Goal: Find specific page/section: Find specific page/section

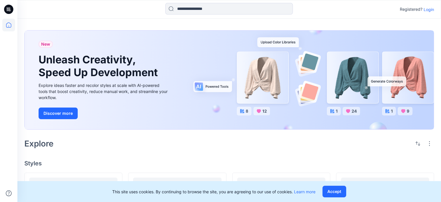
click at [433, 8] on p "Login" at bounding box center [429, 9] width 10 height 6
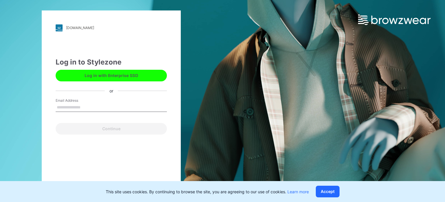
click at [109, 107] on input "Email Address" at bounding box center [111, 107] width 111 height 9
type input "**********"
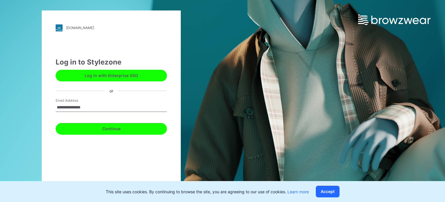
click at [106, 130] on button "Continue" at bounding box center [111, 129] width 111 height 12
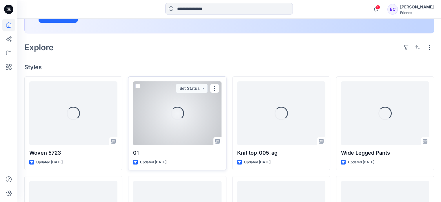
scroll to position [145, 0]
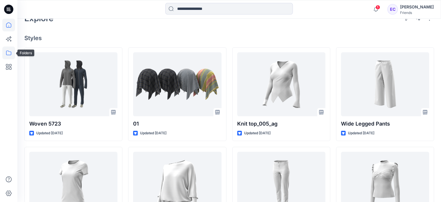
click at [6, 52] on icon at bounding box center [8, 52] width 13 height 13
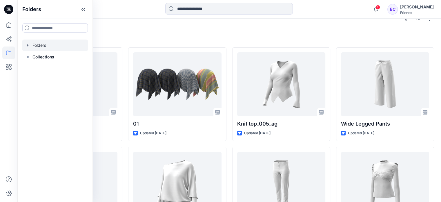
click at [44, 47] on div at bounding box center [55, 45] width 66 height 12
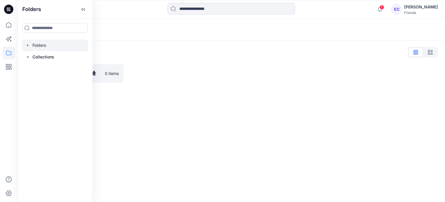
click at [163, 76] on div at bounding box center [178, 73] width 99 height 19
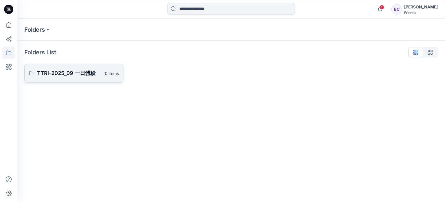
click at [82, 75] on p "TTRI-2025_09 一日體驗" at bounding box center [69, 73] width 64 height 8
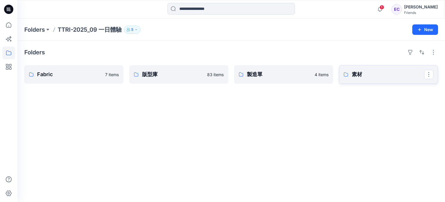
click at [374, 77] on p "素材" at bounding box center [388, 74] width 72 height 8
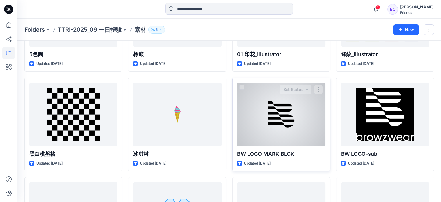
scroll to position [145, 0]
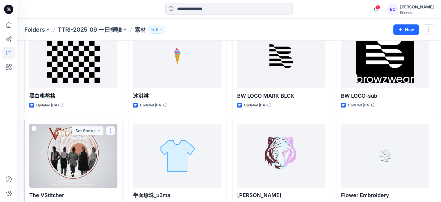
click at [108, 129] on button "button" at bounding box center [110, 130] width 9 height 9
click at [90, 155] on div at bounding box center [73, 156] width 88 height 64
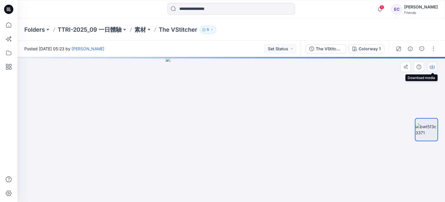
click at [430, 70] on button "button" at bounding box center [432, 66] width 10 height 10
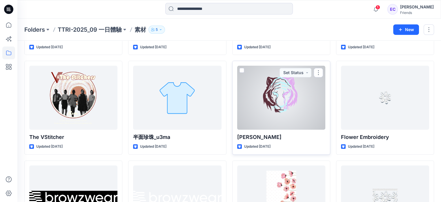
scroll to position [232, 0]
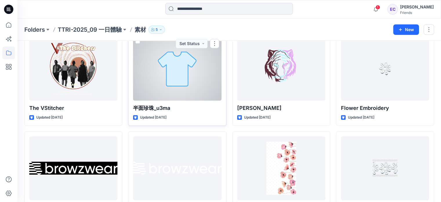
click at [199, 69] on div at bounding box center [177, 69] width 88 height 64
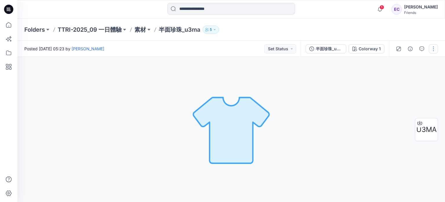
click at [431, 51] on button "button" at bounding box center [433, 48] width 9 height 9
click at [360, 83] on div "Colorway 1 Loading... Material Properties Loading..." at bounding box center [231, 129] width 428 height 145
click at [436, 68] on button "button" at bounding box center [432, 66] width 10 height 10
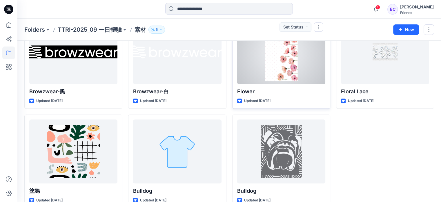
scroll to position [360, 0]
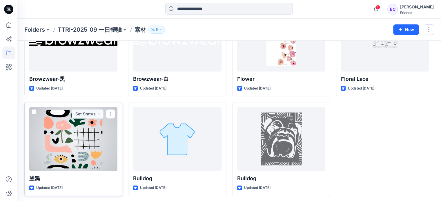
click at [98, 151] on div at bounding box center [73, 139] width 88 height 64
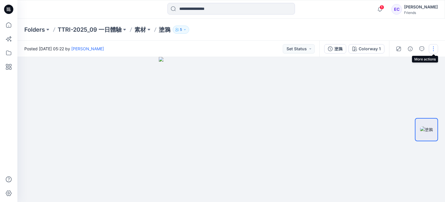
click at [432, 50] on button "button" at bounding box center [433, 48] width 9 height 9
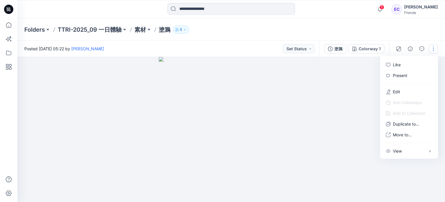
click at [348, 99] on div at bounding box center [231, 129] width 428 height 145
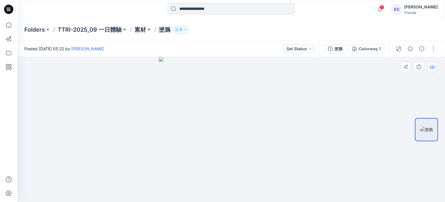
click at [431, 70] on button "button" at bounding box center [432, 66] width 10 height 10
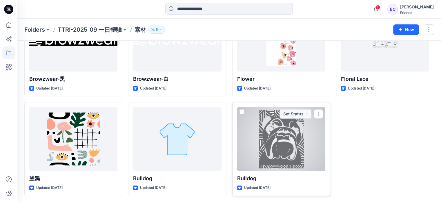
scroll to position [331, 0]
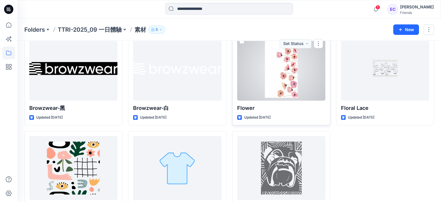
click at [284, 88] on div at bounding box center [281, 69] width 88 height 64
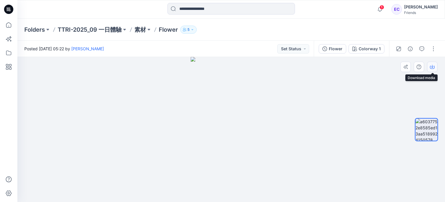
click at [435, 67] on button "button" at bounding box center [432, 66] width 10 height 10
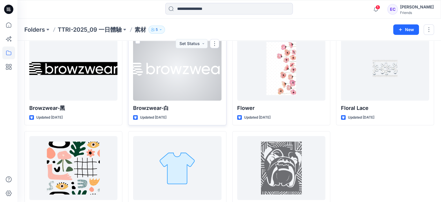
scroll to position [302, 0]
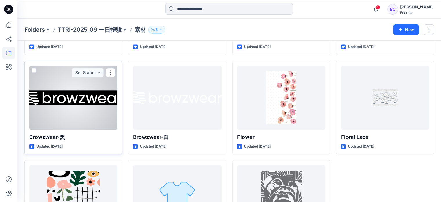
click at [72, 94] on div at bounding box center [73, 98] width 88 height 64
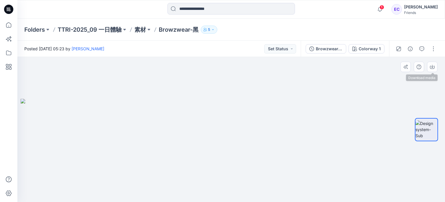
click at [432, 71] on button "button" at bounding box center [432, 66] width 10 height 10
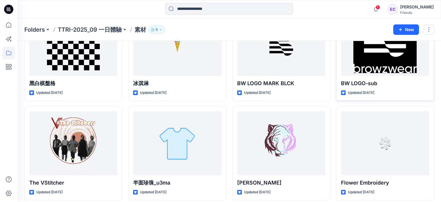
scroll to position [70, 0]
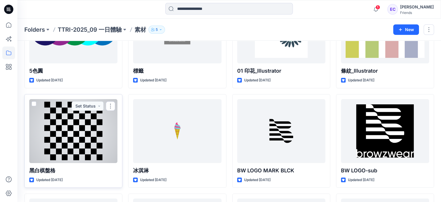
click at [81, 127] on div at bounding box center [73, 131] width 88 height 64
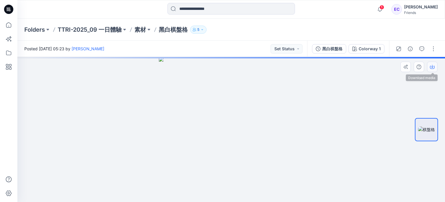
click at [431, 67] on icon "button" at bounding box center [432, 66] width 5 height 5
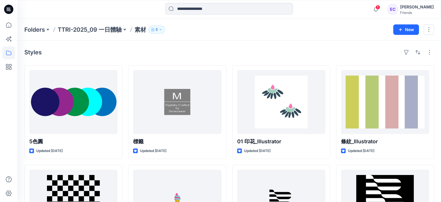
click at [163, 31] on button "5" at bounding box center [156, 30] width 17 height 8
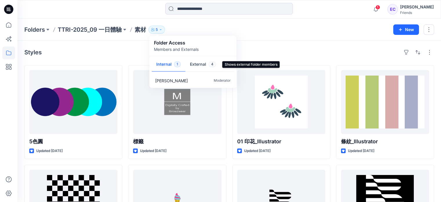
click at [191, 63] on button "External 4" at bounding box center [202, 64] width 35 height 15
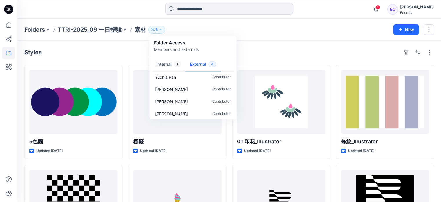
scroll to position [5, 0]
click at [273, 52] on div "Styles" at bounding box center [229, 52] width 410 height 9
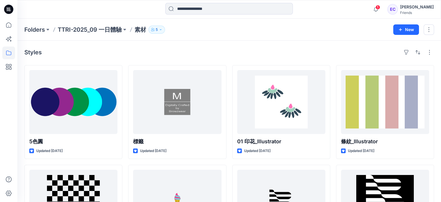
click at [162, 29] on icon "button" at bounding box center [160, 29] width 3 height 3
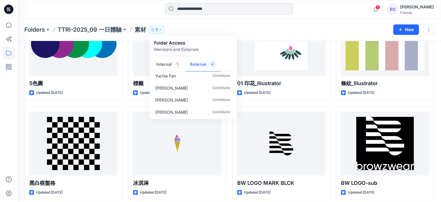
click at [316, 22] on div "Folders TTRI-2025_09 一日體驗 素材 5 Folder Access Members and Externals Internal 1 E…" at bounding box center [229, 30] width 424 height 22
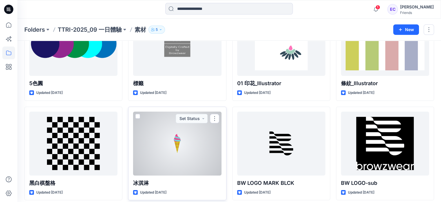
scroll to position [0, 0]
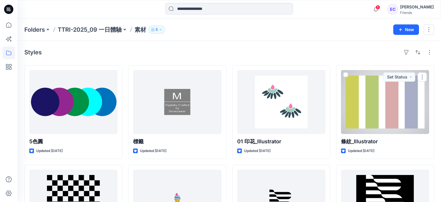
click at [408, 92] on div at bounding box center [385, 102] width 88 height 64
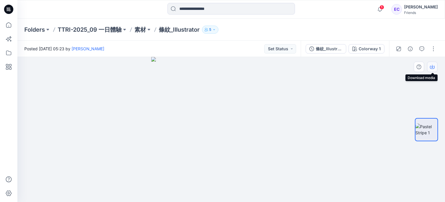
click at [431, 67] on icon "button" at bounding box center [432, 66] width 5 height 5
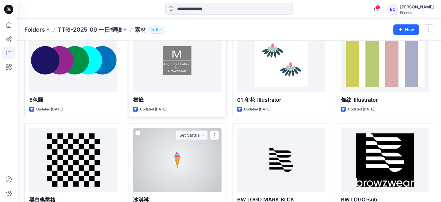
scroll to position [12, 0]
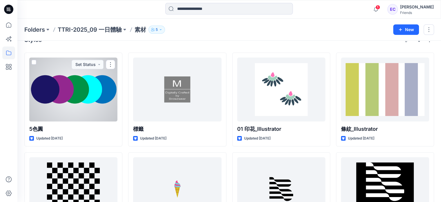
click at [97, 96] on div at bounding box center [73, 89] width 88 height 64
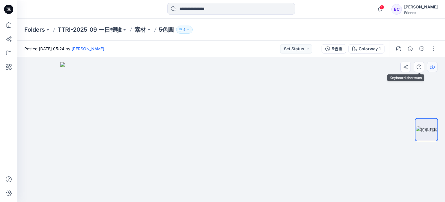
click at [435, 66] on button "button" at bounding box center [432, 66] width 10 height 10
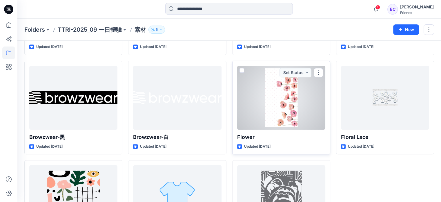
scroll to position [360, 0]
